Goal: Task Accomplishment & Management: Complete application form

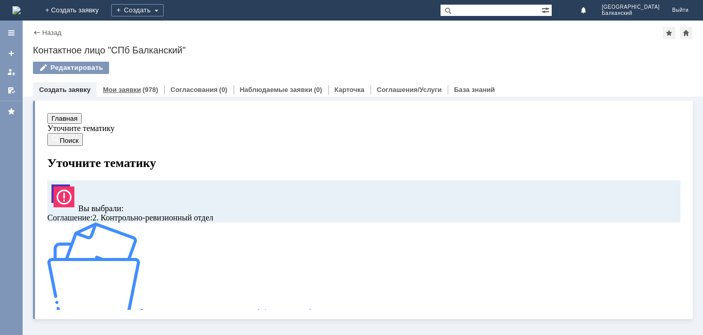
click at [117, 91] on link "Мои заявки" at bounding box center [122, 90] width 38 height 8
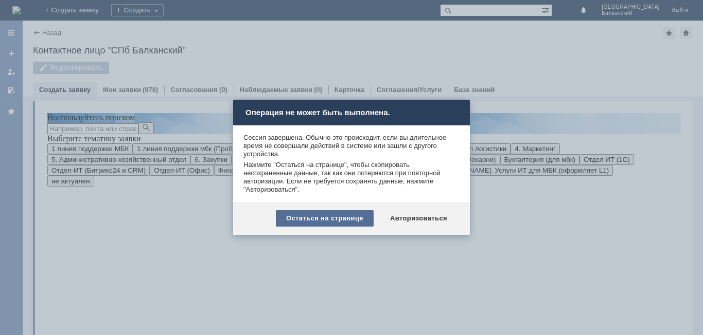
click at [349, 222] on div "Остаться на странице" at bounding box center [325, 218] width 98 height 16
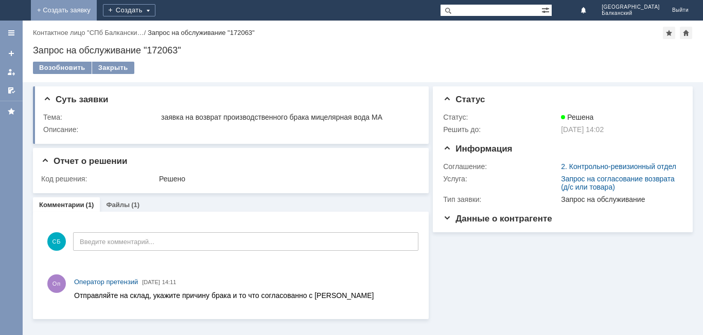
click at [97, 13] on link "+ Создать заявку" at bounding box center [64, 10] width 66 height 21
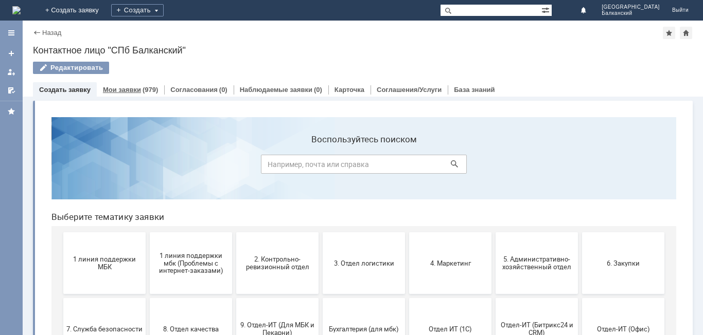
click at [126, 89] on link "Мои заявки" at bounding box center [122, 90] width 38 height 8
